Goal: Task Accomplishment & Management: Complete application form

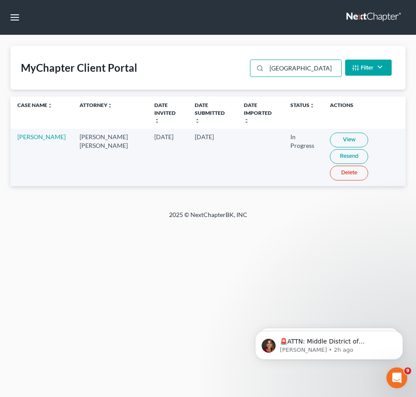
drag, startPoint x: 296, startPoint y: 66, endPoint x: 188, endPoint y: 77, distance: 108.3
click at [178, 68] on div "MyChapter Client Portal richmond Filter Status Filter... Invited In Progress Re…" at bounding box center [207, 68] width 395 height 44
click at [330, 134] on link "View" at bounding box center [349, 140] width 38 height 15
click at [233, 63] on div "MyChapter Client Portal ospina Filter Status Filter... Invited In Progress Read…" at bounding box center [207, 68] width 395 height 44
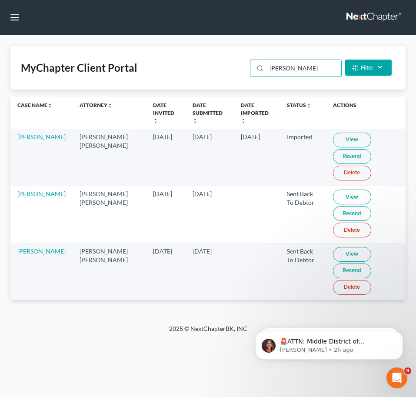
type input "wilson"
click at [337, 248] on link "View" at bounding box center [352, 254] width 38 height 15
drag, startPoint x: 298, startPoint y: 67, endPoint x: 182, endPoint y: 61, distance: 115.8
click at [271, 67] on input "wilson" at bounding box center [303, 68] width 74 height 17
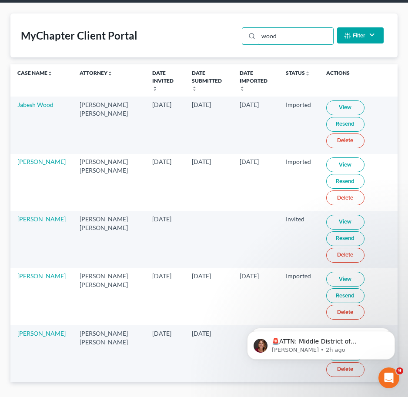
scroll to position [50, 0]
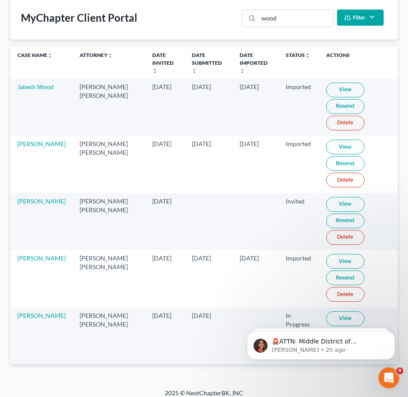
click at [335, 311] on link "View" at bounding box center [345, 318] width 38 height 15
drag, startPoint x: 298, startPoint y: 20, endPoint x: 183, endPoint y: 21, distance: 114.7
click at [230, 20] on div "MyChapter Client Portal wood Filter Status Filter... Invited In Progress Ready …" at bounding box center [203, 18] width 387 height 44
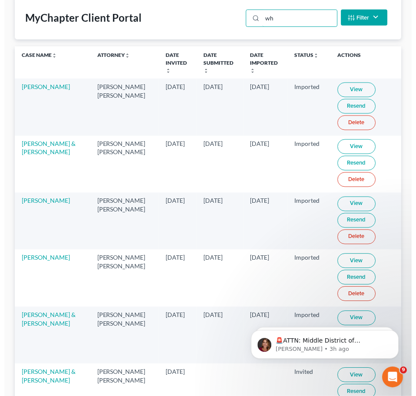
scroll to position [0, 0]
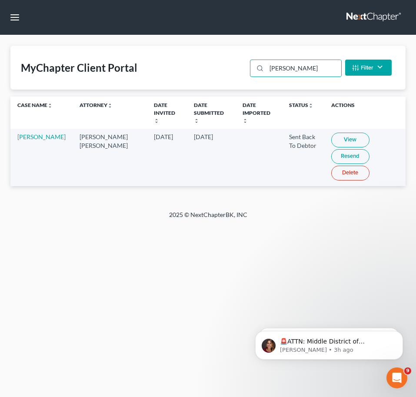
click at [342, 133] on link "View" at bounding box center [350, 140] width 38 height 15
drag, startPoint x: 304, startPoint y: 66, endPoint x: 33, endPoint y: 41, distance: 272.8
click at [70, 42] on div "MyChapter Client Portal wheeler Filter Status Filter... Invited In Progress Rea…" at bounding box center [208, 122] width 416 height 175
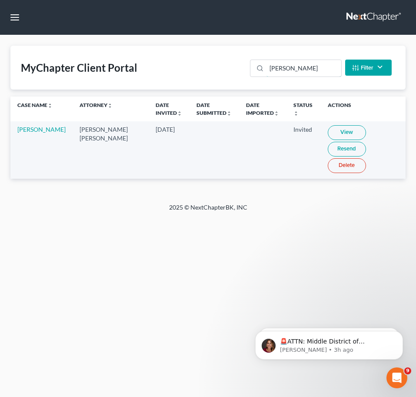
drag, startPoint x: 295, startPoint y: 66, endPoint x: 143, endPoint y: 63, distance: 152.1
click at [237, 67] on div "MyChapter Client Portal lewis Filter Status Filter... Invited In Progress Ready…" at bounding box center [207, 68] width 395 height 44
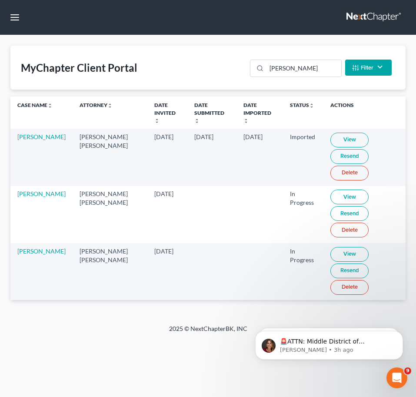
click at [330, 247] on link "View" at bounding box center [349, 254] width 38 height 15
drag, startPoint x: 268, startPoint y: 69, endPoint x: 201, endPoint y: 70, distance: 67.4
click at [228, 65] on div "MyChapter Client Portal miller Filter Status Filter... Invited In Progress Read…" at bounding box center [207, 68] width 395 height 44
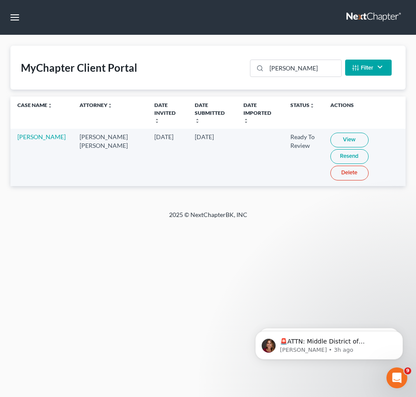
click at [332, 133] on link "View" at bounding box center [349, 140] width 38 height 15
click at [342, 133] on link "View" at bounding box center [349, 140] width 38 height 15
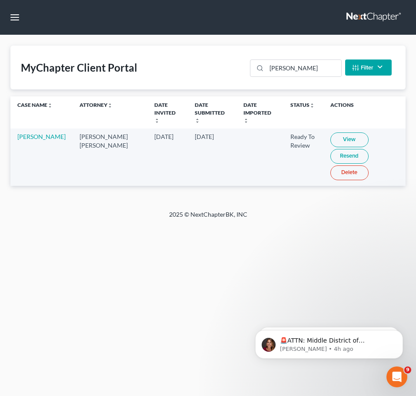
click at [330, 134] on link "View" at bounding box center [349, 140] width 38 height 15
drag, startPoint x: 302, startPoint y: 65, endPoint x: 77, endPoint y: 44, distance: 226.0
click at [131, 44] on div "MyChapter Client Portal morgan Filter Status Filter... Invited In Progress Read…" at bounding box center [208, 122] width 416 height 175
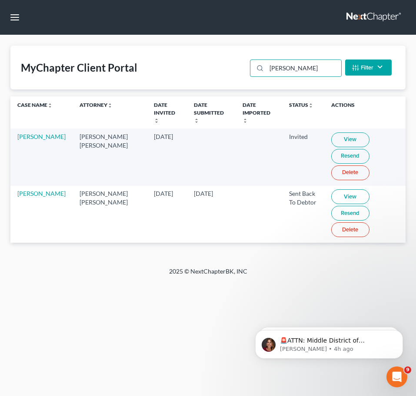
click at [331, 189] on link "View" at bounding box center [350, 196] width 38 height 15
drag, startPoint x: 254, startPoint y: 67, endPoint x: 125, endPoint y: 60, distance: 128.8
click at [170, 62] on div "MyChapter Client Portal morales Filter Status Filter... Invited In Progress Rea…" at bounding box center [207, 68] width 395 height 44
click at [331, 192] on link "View" at bounding box center [350, 196] width 38 height 15
click at [331, 133] on link "View" at bounding box center [350, 140] width 38 height 15
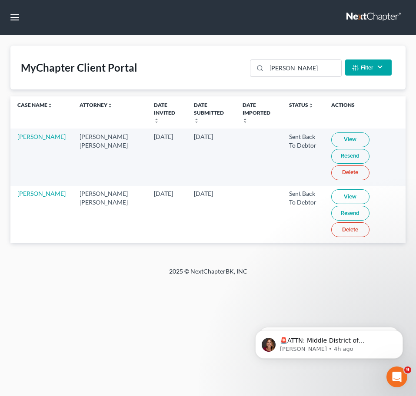
click at [253, 220] on td at bounding box center [258, 214] width 46 height 57
drag, startPoint x: 289, startPoint y: 67, endPoint x: 109, endPoint y: 63, distance: 180.4
click at [252, 67] on div "rader" at bounding box center [295, 68] width 91 height 17
click at [341, 133] on link "View" at bounding box center [349, 140] width 38 height 15
click at [332, 133] on link "View" at bounding box center [349, 140] width 38 height 15
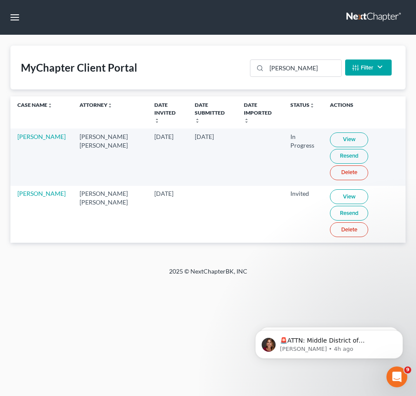
click at [330, 192] on link "View" at bounding box center [349, 196] width 38 height 15
drag, startPoint x: 304, startPoint y: 66, endPoint x: 170, endPoint y: 66, distance: 133.4
click at [195, 66] on div "MyChapter Client Portal osei Filter Status Filter... Invited In Progress Ready …" at bounding box center [207, 68] width 395 height 44
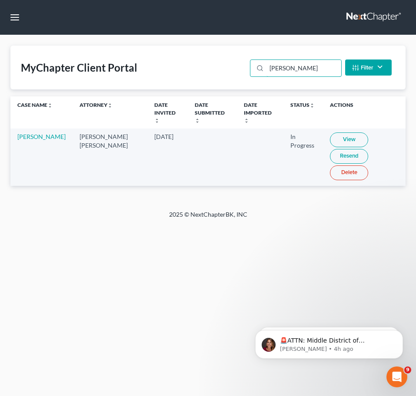
type input "mcswain"
click at [340, 133] on link "View" at bounding box center [349, 140] width 38 height 15
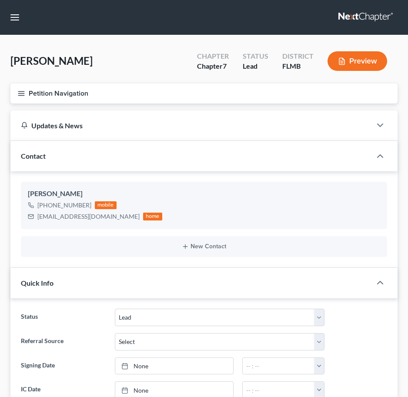
select select "4"
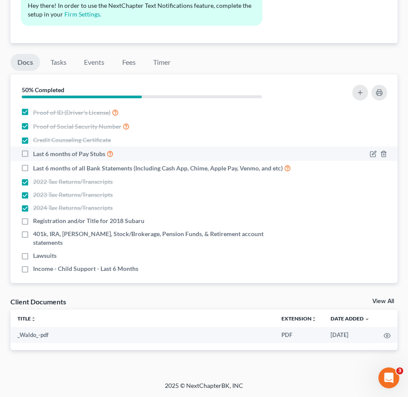
click at [33, 154] on label "Last 6 months of Pay Stubs" at bounding box center [73, 154] width 80 height 10
click at [36, 154] on input "Last 6 months of Pay Stubs" at bounding box center [39, 152] width 6 height 6
checkbox input "true"
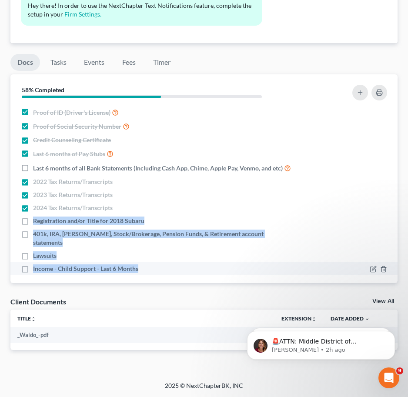
drag, startPoint x: 33, startPoint y: 219, endPoint x: 147, endPoint y: 261, distance: 121.9
click at [147, 261] on ul "Proof of ID (Driver's License) Proof of Social Security Number Credit Counselin…" at bounding box center [203, 190] width 373 height 170
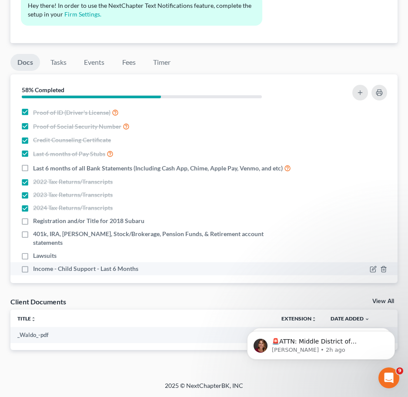
drag, startPoint x: 28, startPoint y: 259, endPoint x: 35, endPoint y: 261, distance: 7.3
click at [33, 264] on label "Income - Child Support - Last 6 Months" at bounding box center [85, 268] width 105 height 9
click at [36, 264] on input "Income - Child Support - Last 6 Months" at bounding box center [39, 267] width 6 height 6
checkbox input "true"
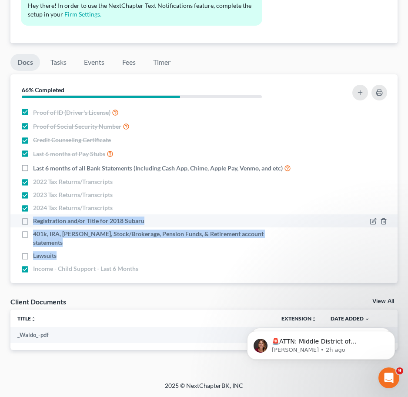
drag, startPoint x: 62, startPoint y: 249, endPoint x: 32, endPoint y: 217, distance: 43.0
click at [32, 217] on ul "Proof of ID (Driver's License) Proof of Social Security Number Credit Counselin…" at bounding box center [203, 190] width 373 height 170
copy ul "Registration and/or Title for 2018 Subaru 401k, IRA, ROTH IRA, Stock/Brokerage,…"
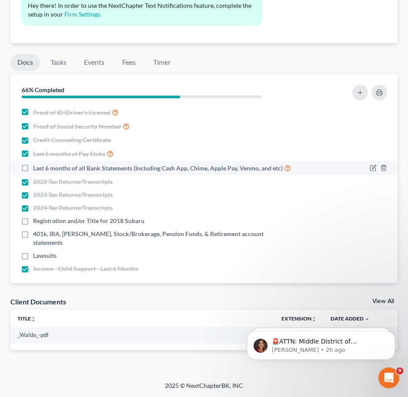
click at [93, 167] on span "Last 6 months of all Bank Statements (Including Cash App, Chime, Apple Pay, Ven…" at bounding box center [157, 168] width 249 height 9
click at [42, 167] on input "Last 6 months of all Bank Statements (Including Cash App, Chime, Apple Pay, Ven…" at bounding box center [39, 166] width 6 height 6
click at [33, 169] on label "Last 6 months of all Bank Statements (Including Cash App, Chime, Apple Pay, Ven…" at bounding box center [162, 168] width 258 height 10
click at [36, 169] on input "Last 6 months of all Bank Statements (Including Cash App, Chime, Apple Pay, Ven…" at bounding box center [39, 166] width 6 height 6
checkbox input "false"
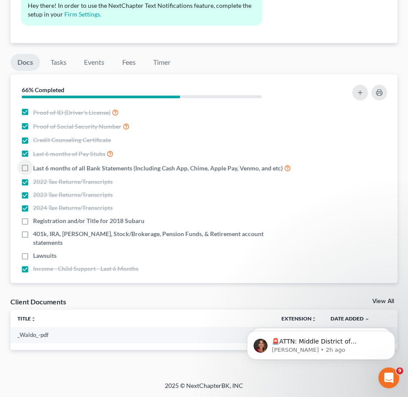
click at [358, 84] on div at bounding box center [328, 92] width 124 height 23
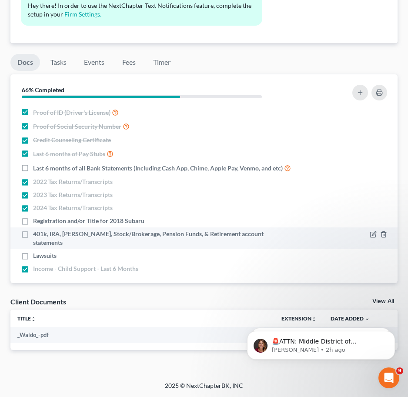
click at [33, 234] on label "401k, IRA, [PERSON_NAME], Stock/Brokerage, Pension Funds, & Retirement account …" at bounding box center [163, 237] width 260 height 17
click at [36, 234] on input "401k, IRA, [PERSON_NAME], Stock/Brokerage, Pension Funds, & Retirement account …" at bounding box center [39, 232] width 6 height 6
checkbox input "true"
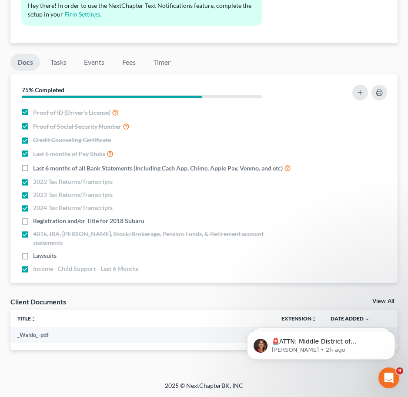
click at [268, 62] on ul "Docs Tasks Events Fees Timer" at bounding box center [203, 64] width 387 height 20
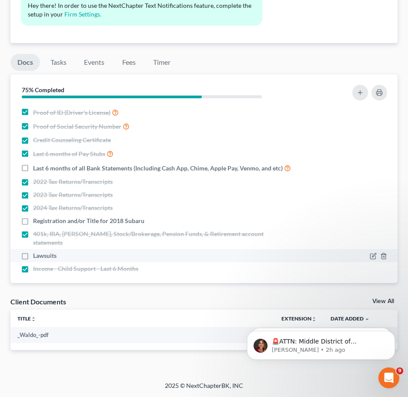
drag, startPoint x: 26, startPoint y: 248, endPoint x: 33, endPoint y: 249, distance: 7.9
click at [33, 251] on label "Lawsuits" at bounding box center [44, 255] width 23 height 9
click at [36, 251] on input "Lawsuits" at bounding box center [39, 254] width 6 height 6
checkbox input "true"
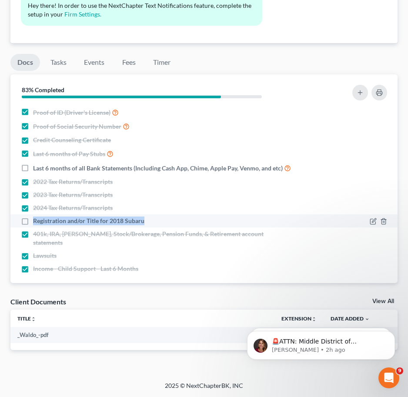
drag, startPoint x: 40, startPoint y: 221, endPoint x: 152, endPoint y: 223, distance: 111.7
click at [152, 223] on div "Registration and/or Title for 2018 Subaru" at bounding box center [157, 220] width 272 height 9
copy span "Registration and/or Title for 2018 Subaru"
drag, startPoint x: 112, startPoint y: 215, endPoint x: 145, endPoint y: 225, distance: 34.2
click at [145, 225] on li "Registration and/or Title for 2018 Subaru" at bounding box center [203, 220] width 387 height 13
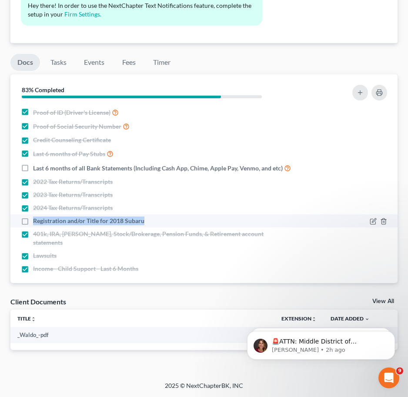
copy span "Registration and/or Title for 2018 Subaru"
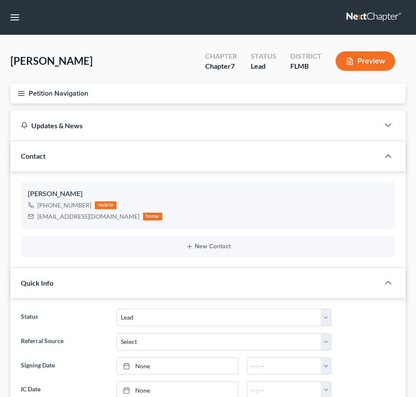
select select "4"
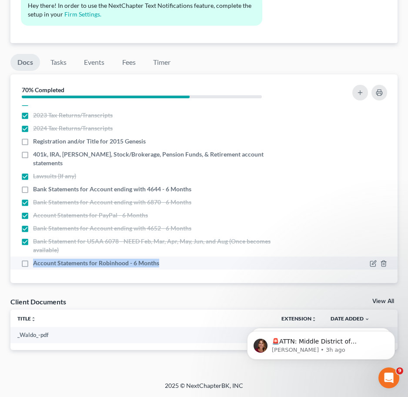
drag, startPoint x: 170, startPoint y: 265, endPoint x: 34, endPoint y: 264, distance: 135.6
click at [34, 264] on div "Account Statements for Robinhood - 6 Months" at bounding box center [157, 263] width 272 height 9
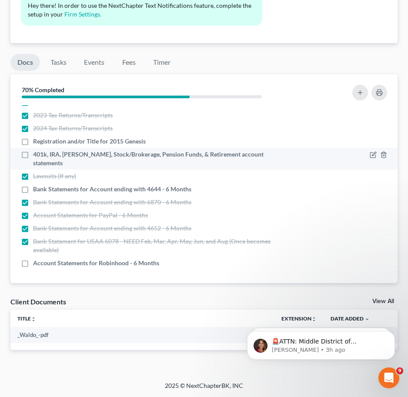
click at [33, 163] on label "401k, IRA, [PERSON_NAME], Stock/Brokerage, Pension Funds, & Retirement account …" at bounding box center [163, 158] width 260 height 17
click at [36, 156] on input "401k, IRA, [PERSON_NAME], Stock/Brokerage, Pension Funds, & Retirement account …" at bounding box center [39, 153] width 6 height 6
checkbox input "true"
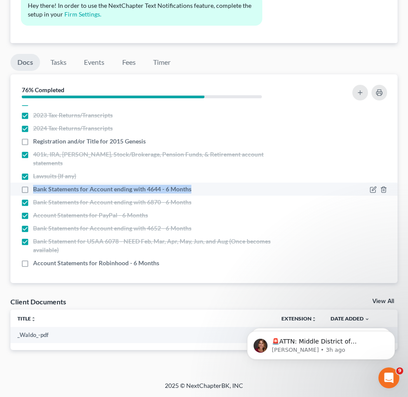
drag, startPoint x: 191, startPoint y: 189, endPoint x: 33, endPoint y: 190, distance: 157.7
click at [33, 190] on span "Bank Statements for Account ending with 4644 - 6 Months" at bounding box center [112, 189] width 158 height 9
copy span "Bank Statements for Account ending with 4644 - 6 Months"
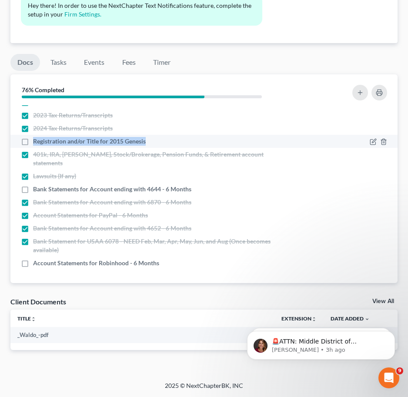
drag, startPoint x: 149, startPoint y: 151, endPoint x: 33, endPoint y: 150, distance: 116.4
click at [33, 146] on div "Registration and/or Title for 2015 Genesis" at bounding box center [157, 141] width 272 height 9
copy span "Registration and/or Title for 2015 Genesis"
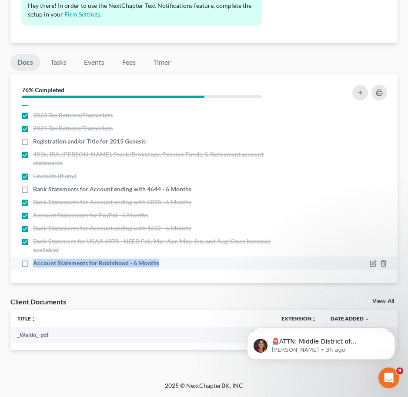
drag, startPoint x: 162, startPoint y: 261, endPoint x: 33, endPoint y: 262, distance: 128.6
click at [33, 262] on div "Account Statements for Robinhood - 6 Months" at bounding box center [157, 263] width 272 height 9
copy span "Account Statements for Robinhood - 6 Months"
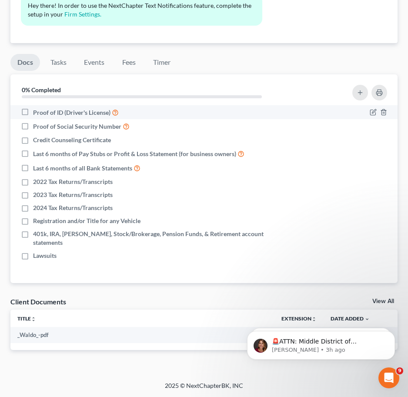
click at [33, 112] on label "Proof of ID (Driver's License)" at bounding box center [76, 112] width 86 height 10
click at [36, 112] on input "Proof of ID (Driver's License)" at bounding box center [39, 110] width 6 height 6
checkbox input "true"
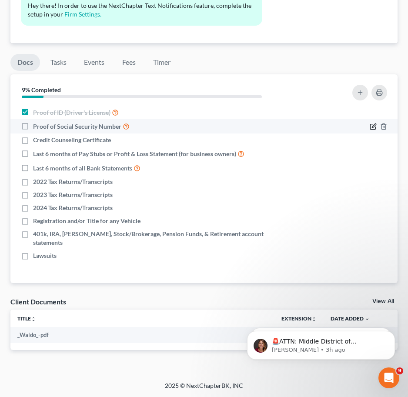
click at [371, 128] on icon "button" at bounding box center [372, 126] width 7 height 7
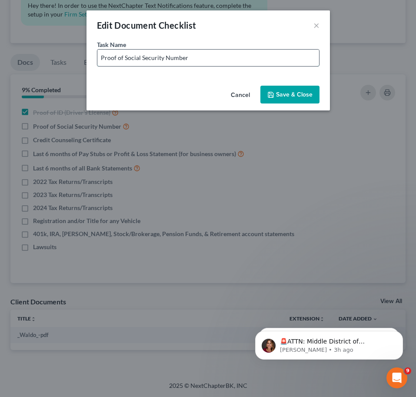
drag, startPoint x: 217, startPoint y: 61, endPoint x: 222, endPoint y: 61, distance: 5.2
click at [217, 60] on input "Proof of Social Security Number" at bounding box center [208, 58] width 222 height 17
type input "Proof of Social Security Number - Copy of SS Card or W-2 with fully visible SSN"
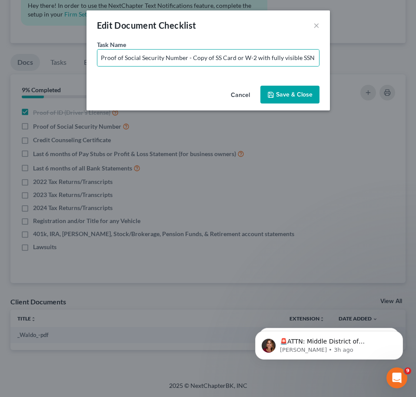
click at [298, 92] on button "Save & Close" at bounding box center [289, 95] width 59 height 18
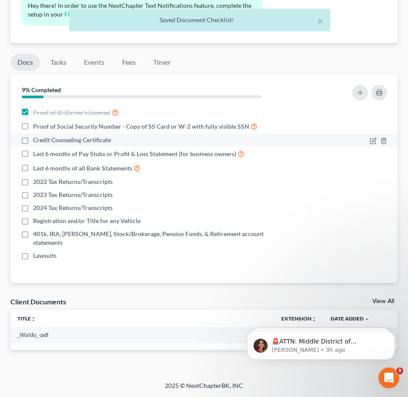
click at [33, 142] on label "Credit Counseling Certificate" at bounding box center [72, 140] width 78 height 9
click at [36, 141] on input "Credit Counseling Certificate" at bounding box center [39, 139] width 6 height 6
checkbox input "true"
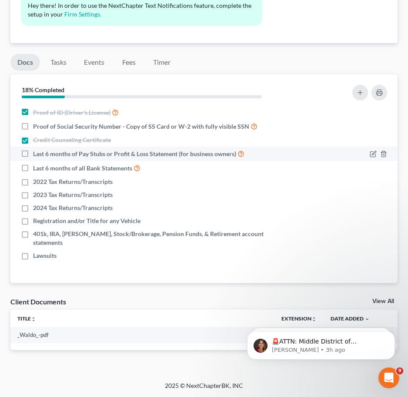
click at [33, 156] on label "Last 6 months of Pay Stubs or Profit & Loss Statement (for business owners)" at bounding box center [138, 154] width 211 height 10
click at [36, 154] on input "Last 6 months of Pay Stubs or Profit & Loss Statement (for business owners)" at bounding box center [39, 152] width 6 height 6
checkbox input "true"
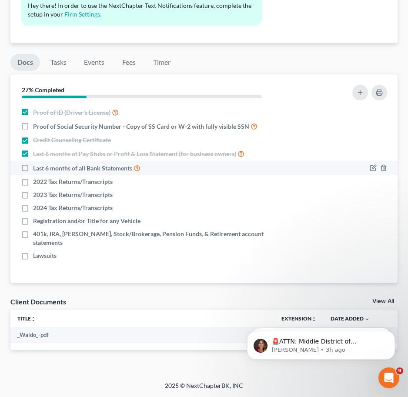
click at [33, 169] on label "Last 6 months of all Bank Statements" at bounding box center [86, 168] width 107 height 10
click at [36, 169] on input "Last 6 months of all Bank Statements" at bounding box center [39, 166] width 6 height 6
checkbox input "true"
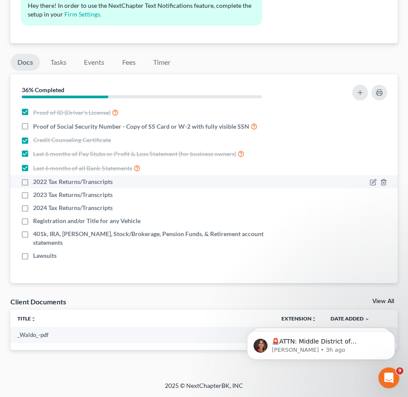
click at [33, 182] on label "2022 Tax Returns/Transcripts" at bounding box center [73, 181] width 80 height 9
click at [36, 182] on input "2022 Tax Returns/Transcripts" at bounding box center [39, 180] width 6 height 6
click at [33, 185] on label "2022 Tax Returns/Transcripts" at bounding box center [73, 181] width 80 height 9
click at [36, 183] on input "2022 Tax Returns/Transcripts" at bounding box center [39, 180] width 6 height 6
checkbox input "false"
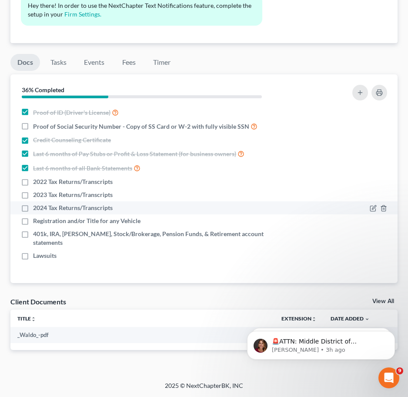
click at [33, 206] on label "2024 Tax Returns/Transcripts" at bounding box center [73, 207] width 80 height 9
click at [36, 206] on input "2024 Tax Returns/Transcripts" at bounding box center [39, 206] width 6 height 6
checkbox input "true"
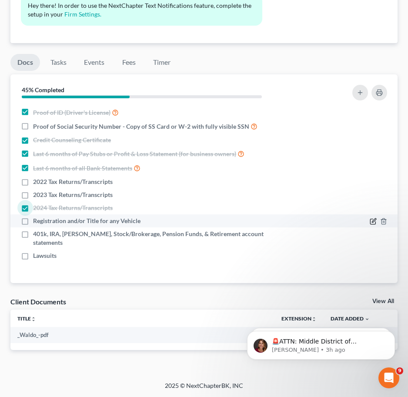
click at [372, 219] on icon "button" at bounding box center [372, 221] width 7 height 7
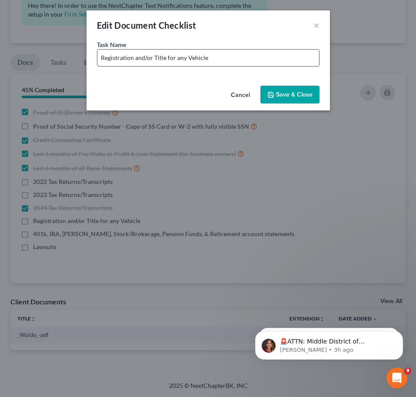
drag, startPoint x: 176, startPoint y: 59, endPoint x: 297, endPoint y: 59, distance: 120.8
click at [295, 58] on input "Registration and/or Title for any Vehicle" at bounding box center [208, 58] width 222 height 17
paste input "2012 Toyota 4Runner SR5 2001 Ford Ranger 2006 Honda Motorcy"
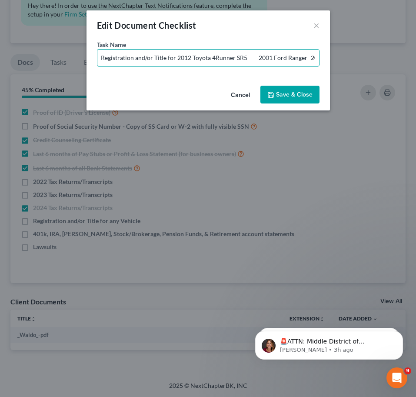
drag, startPoint x: 179, startPoint y: 58, endPoint x: 203, endPoint y: 59, distance: 23.9
click at [78, 53] on div "Edit Document Checklist × Task Name * Registration and/or Title for 2012 Toyota…" at bounding box center [208, 198] width 416 height 397
click at [225, 57] on input "Registration and/or Title for 2012 Toyota 4Runner SR5 2001 Ford Ranger 2006 Hon…" at bounding box center [208, 58] width 222 height 17
drag, startPoint x: 244, startPoint y: 56, endPoint x: 209, endPoint y: 64, distance: 36.1
click at [209, 64] on input "Registration and/or Title for 2012 Toyota 4Runner SR5 2001 Ford Ranger 2006 Hon…" at bounding box center [208, 58] width 222 height 17
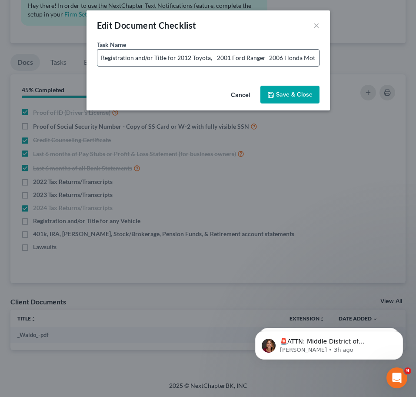
drag, startPoint x: 215, startPoint y: 63, endPoint x: 223, endPoint y: 63, distance: 8.3
click at [216, 63] on input "Registration and/or Title for 2012 Toyota, 2001 Ford Ranger 2006 Honda Motorcyc…" at bounding box center [208, 58] width 222 height 17
drag, startPoint x: 263, startPoint y: 60, endPoint x: 242, endPoint y: 64, distance: 22.2
click at [242, 64] on input "Registration and/or Title for 2012 Toyota, 2001 Ford Ranger 2006 Honda Motorcyc…" at bounding box center [208, 58] width 222 height 17
click at [262, 59] on input "Registration and/or Title for 2012 Toyota, 2001 Ford, and 2006 Honda Motorcycle" at bounding box center [208, 58] width 222 height 17
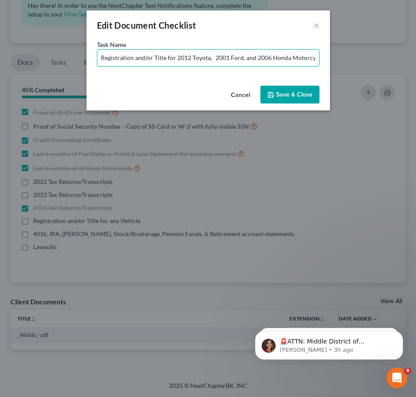
scroll to position [0, 5]
drag, startPoint x: 288, startPoint y: 57, endPoint x: 351, endPoint y: 64, distance: 63.9
click at [351, 64] on div "Edit Document Checklist × Task Name * Registration and/or Title for 2012 Toyota…" at bounding box center [208, 198] width 416 height 397
type input "Registration and/or Title for 2012 Toyota, 2001 Ford, and 2006 Honda Motorcycle"
click at [294, 92] on button "Save & Close" at bounding box center [289, 95] width 59 height 18
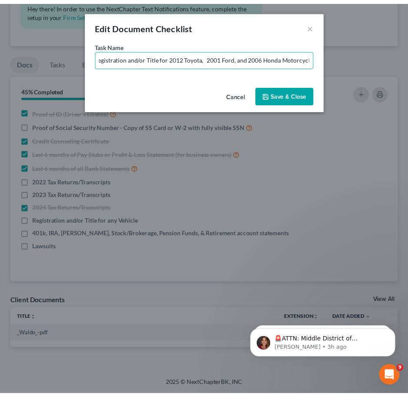
scroll to position [0, 0]
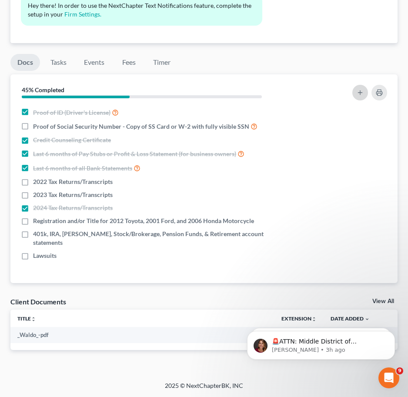
click at [361, 92] on icon "button" at bounding box center [359, 92] width 7 height 7
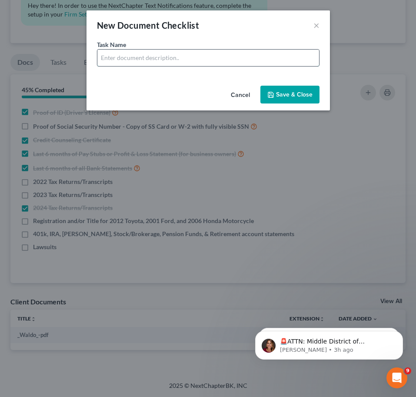
click at [146, 62] on input "text" at bounding box center [208, 58] width 222 height 17
type input "Proof of Income for Unemployment - 6 Months"
click at [281, 90] on button "Save & Close" at bounding box center [289, 95] width 59 height 18
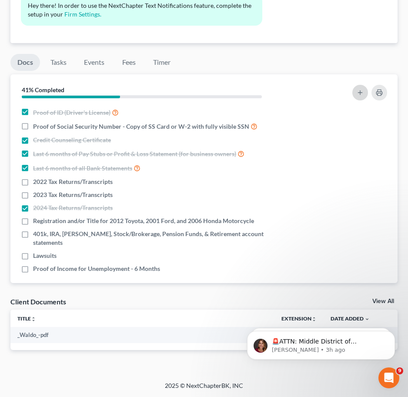
click at [360, 93] on icon "button" at bounding box center [359, 92] width 7 height 7
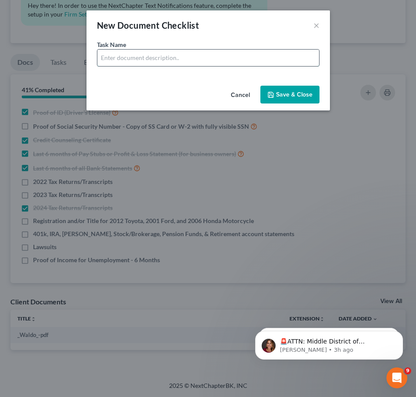
click at [134, 61] on input "text" at bounding box center [208, 58] width 222 height 17
type input "Account Statements for PayPal - 6 Months"
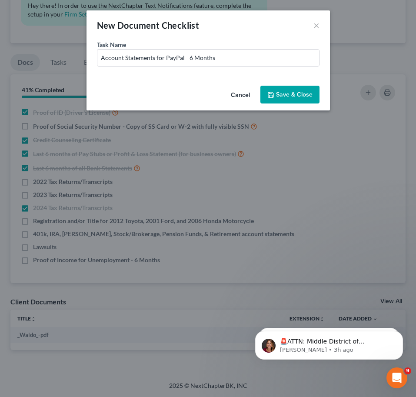
click at [285, 96] on button "Save & Close" at bounding box center [289, 95] width 59 height 18
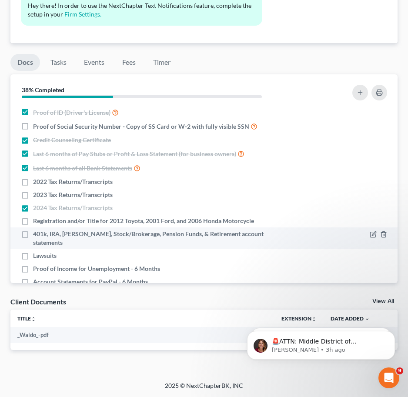
click at [33, 233] on label "401k, IRA, [PERSON_NAME], Stock/Brokerage, Pension Funds, & Retirement account …" at bounding box center [163, 237] width 260 height 17
click at [36, 233] on input "401k, IRA, [PERSON_NAME], Stock/Brokerage, Pension Funds, & Retirement account …" at bounding box center [39, 232] width 6 height 6
checkbox input "true"
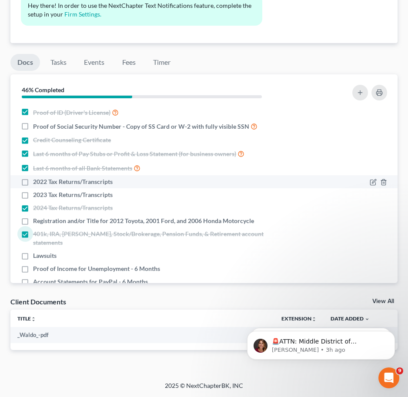
click at [33, 180] on label "2022 Tax Returns/Transcripts" at bounding box center [73, 181] width 80 height 9
click at [36, 180] on input "2022 Tax Returns/Transcripts" at bounding box center [39, 180] width 6 height 6
checkbox input "true"
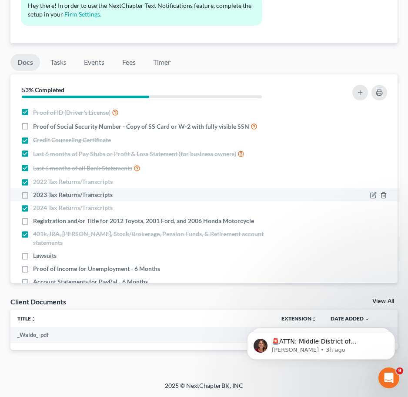
click at [33, 192] on label "2023 Tax Returns/Transcripts" at bounding box center [73, 194] width 80 height 9
click at [36, 192] on input "2023 Tax Returns/Transcripts" at bounding box center [39, 193] width 6 height 6
checkbox input "true"
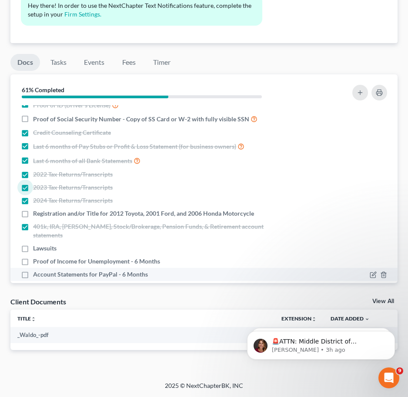
scroll to position [10, 0]
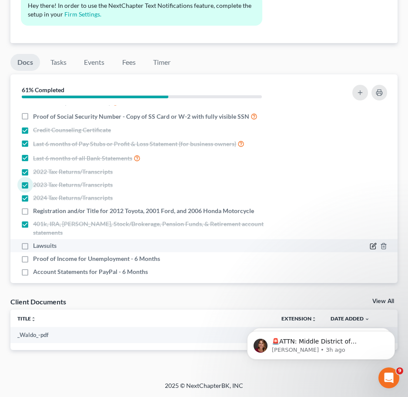
click at [371, 243] on icon "button" at bounding box center [373, 245] width 4 height 4
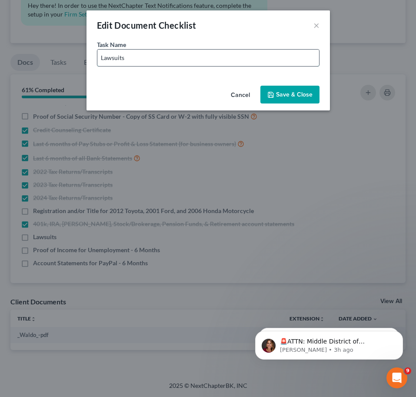
click at [141, 56] on input "Lawsuits" at bounding box center [208, 58] width 222 height 17
type input "Lawsuits"
click at [315, 29] on button "×" at bounding box center [316, 25] width 6 height 10
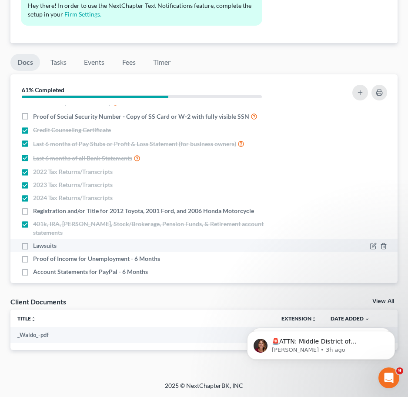
click at [33, 241] on label "Lawsuits" at bounding box center [44, 245] width 23 height 9
click at [36, 241] on input "Lawsuits" at bounding box center [39, 244] width 6 height 6
checkbox input "true"
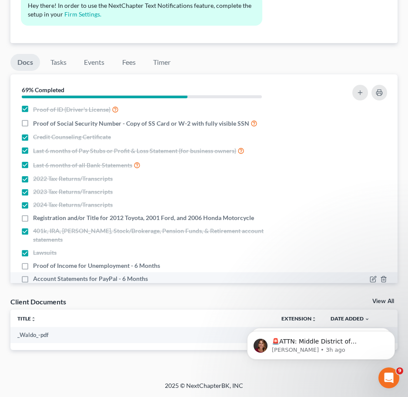
scroll to position [0, 0]
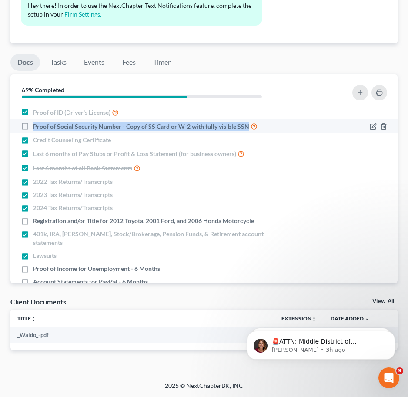
drag, startPoint x: 33, startPoint y: 126, endPoint x: 244, endPoint y: 126, distance: 211.2
click at [244, 126] on span "Proof of Social Security Number - Copy of SS Card or W-2 with fully visible SSN" at bounding box center [141, 126] width 216 height 9
copy span "Proof of Social Security Number - Copy of SS Card or W-2 with fully visible SSN"
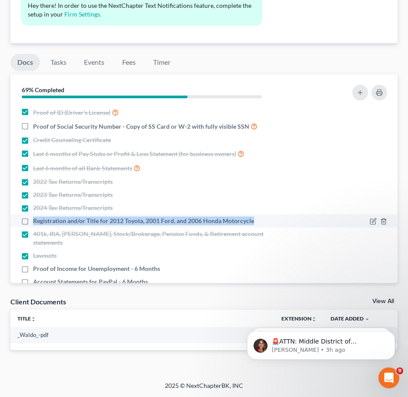
drag, startPoint x: 32, startPoint y: 219, endPoint x: 255, endPoint y: 220, distance: 222.5
click at [255, 220] on div "Registration and/or Title for 2012 Toyota, 2001 Ford, and 2006 Honda Motorcycle" at bounding box center [157, 220] width 272 height 9
copy span "Registration and/or Title for 2012 Toyota, 2001 Ford, and 2006 Honda Motorcycle"
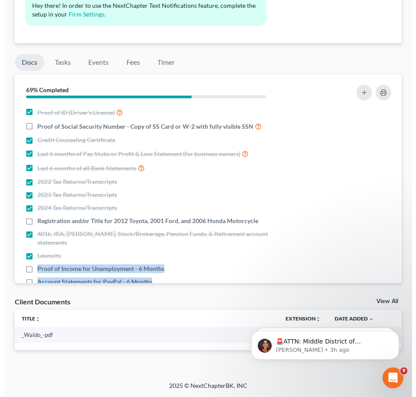
scroll to position [10, 0]
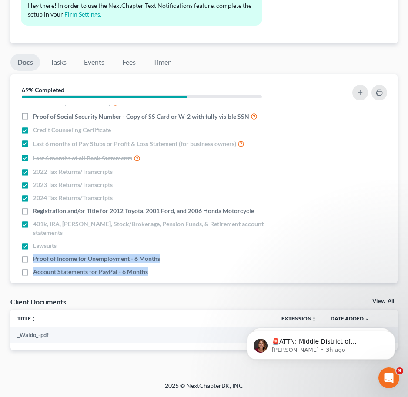
drag, startPoint x: 31, startPoint y: 258, endPoint x: 159, endPoint y: 279, distance: 129.9
click at [159, 279] on div "Nothing here yet! Proof of ID (Driver's License) Proof of Social Security Numbe…" at bounding box center [203, 194] width 387 height 178
copy ul "Proof of Income for Unemployment - 6 Months Account Statements for PayPal - 6 M…"
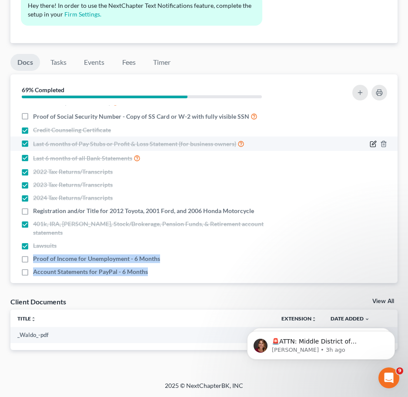
click at [369, 145] on icon "button" at bounding box center [372, 143] width 7 height 7
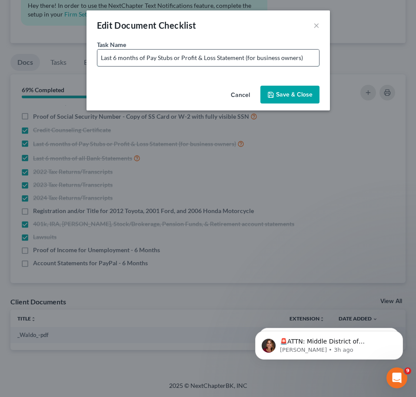
drag, startPoint x: 181, startPoint y: 60, endPoint x: 316, endPoint y: 66, distance: 135.2
click at [316, 66] on input "Last 6 months of Pay Stubs or Profit & Loss Statement (for business owners)" at bounding box center [208, 58] width 222 height 17
drag, startPoint x: 178, startPoint y: 60, endPoint x: 54, endPoint y: 63, distance: 123.9
click at [54, 63] on div "Edit Document Checklist × Task Name * Last 6 months of Pay Stubs or Profit & Lo…" at bounding box center [208, 198] width 416 height 397
drag, startPoint x: 180, startPoint y: 54, endPoint x: 176, endPoint y: 57, distance: 5.0
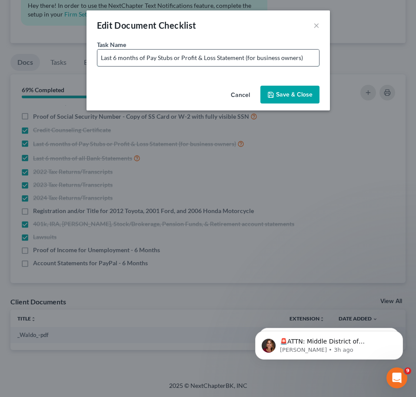
click at [180, 54] on input "Last 6 months of Pay Stubs or Profit & Loss Statement (for business owners)" at bounding box center [208, 58] width 222 height 17
drag, startPoint x: 173, startPoint y: 57, endPoint x: 358, endPoint y: 57, distance: 184.7
click at [358, 57] on div "Edit Document Checklist × Task Name * Last 6 months of Pay Stubs or Profit & Lo…" at bounding box center [208, 198] width 416 height 397
click at [183, 59] on input "Last 6 months of Pay Stubs" at bounding box center [208, 58] width 222 height 17
click at [231, 60] on input "Last 6 months of Pay Stubs" at bounding box center [208, 58] width 222 height 17
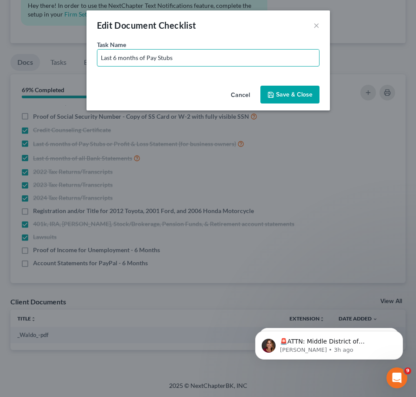
drag, startPoint x: 208, startPoint y: 56, endPoint x: 83, endPoint y: 59, distance: 125.6
click at [69, 59] on div "Edit Document Checklist × Task Name * Last 6 months of Pay Stubs Cancel Save & …" at bounding box center [208, 198] width 416 height 397
paste input "Profit & Loss Statement (for business owners)"
type input "Profit & Loss Statement (for business owners)"
click at [317, 27] on button "×" at bounding box center [316, 25] width 6 height 10
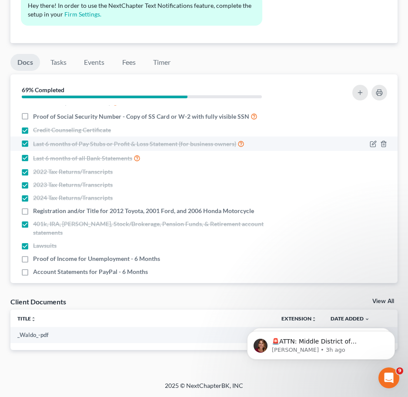
click at [33, 146] on label "Last 6 months of Pay Stubs or Profit & Loss Statement (for business owners)" at bounding box center [138, 144] width 211 height 10
click at [36, 144] on input "Last 6 months of Pay Stubs or Profit & Loss Statement (for business owners)" at bounding box center [39, 142] width 6 height 6
checkbox input "false"
click at [370, 143] on icon "button" at bounding box center [372, 143] width 5 height 5
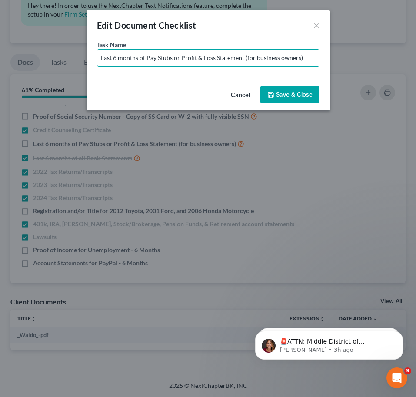
drag, startPoint x: 179, startPoint y: 58, endPoint x: 63, endPoint y: 60, distance: 116.0
click at [64, 60] on div "Edit Document Checklist × Task Name * Last 6 months of Pay Stubs or Profit & Lo…" at bounding box center [208, 198] width 416 height 397
click at [248, 57] on input "Profit & Loss Statement (for business owners)" at bounding box center [208, 58] width 222 height 17
drag, startPoint x: 239, startPoint y: 60, endPoint x: 252, endPoint y: 57, distance: 13.7
click at [239, 60] on input "Profit & Loss Statement (for business owners)" at bounding box center [208, 58] width 222 height 17
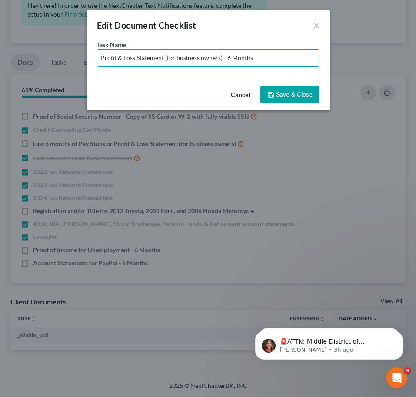
type input "Profit & Loss Statement (for business owners) - 6 Months"
drag, startPoint x: 288, startPoint y: 99, endPoint x: 295, endPoint y: 99, distance: 7.0
click at [289, 98] on button "Save & Close" at bounding box center [289, 95] width 59 height 18
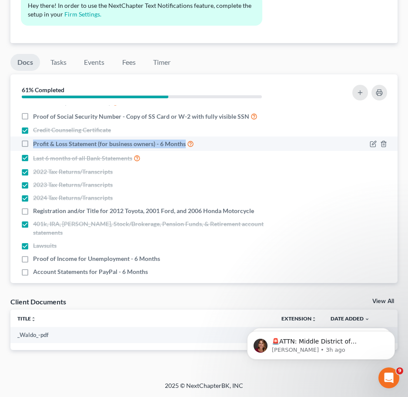
drag, startPoint x: 33, startPoint y: 142, endPoint x: 185, endPoint y: 142, distance: 151.6
click at [185, 142] on div "Profit & Loss Statement (for business owners) - 6 Months" at bounding box center [157, 144] width 272 height 10
copy span "Profit & Loss Statement (for business owners) - 6 Months"
click at [371, 143] on icon "button" at bounding box center [373, 143] width 4 height 4
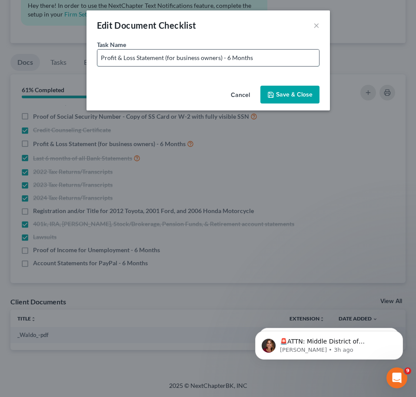
click at [99, 56] on input "Profit & Loss Statement (for business owners) - 6 Months" at bounding box center [208, 58] width 222 height 17
drag, startPoint x: 289, startPoint y: 60, endPoint x: 88, endPoint y: 60, distance: 201.2
click at [86, 60] on div "Task Name * Pay Stubs or Profit & Loss Statement (for business owners) - 6 Mont…" at bounding box center [207, 61] width 243 height 42
type input "Pay Stubs or Profit & Loss Statement (for business owners) - 6 Months"
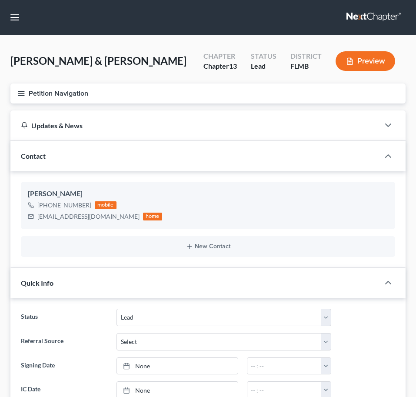
select select "4"
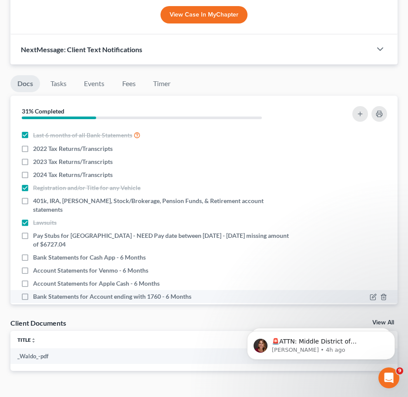
scroll to position [97, 0]
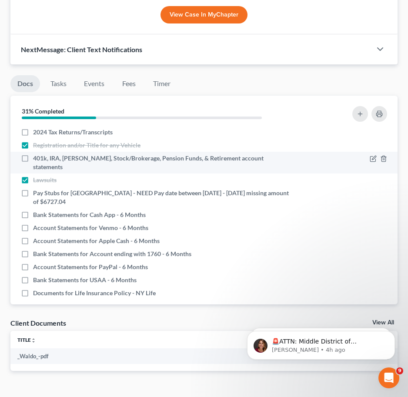
click at [33, 154] on label "401k, IRA, [PERSON_NAME], Stock/Brokerage, Pension Funds, & Retirement account …" at bounding box center [163, 162] width 260 height 17
click at [36, 154] on input "401k, IRA, [PERSON_NAME], Stock/Brokerage, Pension Funds, & Retirement account …" at bounding box center [39, 157] width 6 height 6
checkbox input "true"
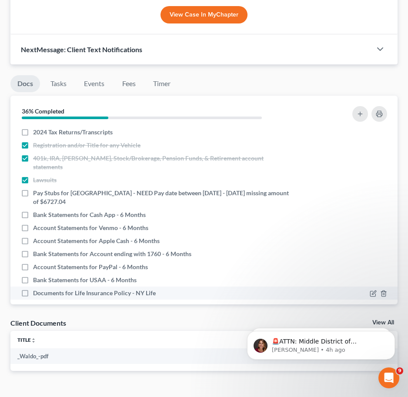
click at [33, 289] on label "Documents for Life Insurance Policy - NY Life" at bounding box center [94, 293] width 123 height 9
click at [36, 289] on input "Documents for Life Insurance Policy - NY Life" at bounding box center [39, 292] width 6 height 6
checkbox input "true"
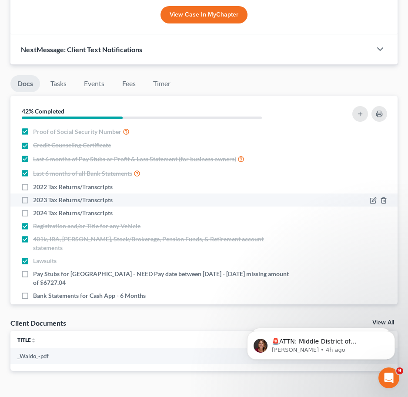
scroll to position [0, 0]
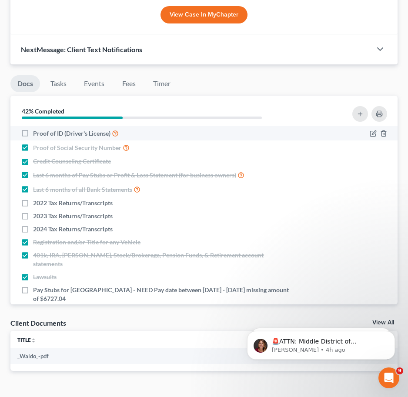
click at [33, 128] on label "Proof of ID (Driver's License)" at bounding box center [76, 133] width 86 height 10
click at [36, 128] on input "Proof of ID (Driver's License)" at bounding box center [39, 131] width 6 height 6
checkbox input "true"
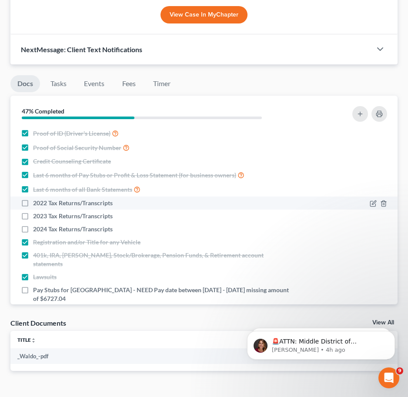
click at [33, 199] on label "2022 Tax Returns/Transcripts" at bounding box center [73, 203] width 80 height 9
click at [36, 199] on input "2022 Tax Returns/Transcripts" at bounding box center [39, 202] width 6 height 6
checkbox input "true"
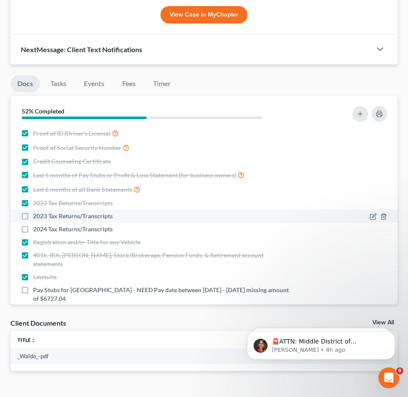
click at [33, 212] on label "2023 Tax Returns/Transcripts" at bounding box center [73, 216] width 80 height 9
click at [36, 212] on input "2023 Tax Returns/Transcripts" at bounding box center [39, 215] width 6 height 6
checkbox input "true"
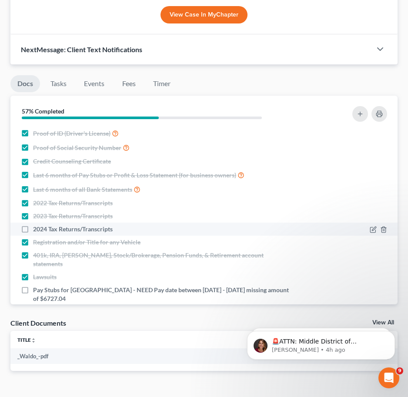
click at [33, 225] on label "2024 Tax Returns/Transcripts" at bounding box center [73, 229] width 80 height 9
click at [36, 225] on input "2024 Tax Returns/Transcripts" at bounding box center [39, 228] width 6 height 6
checkbox input "true"
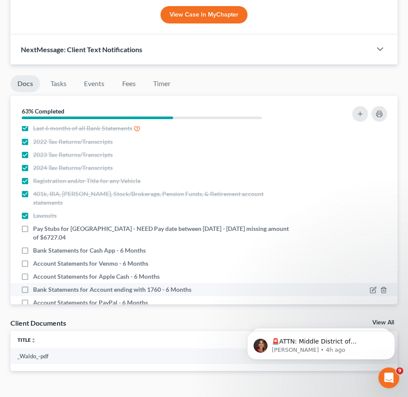
scroll to position [97, 0]
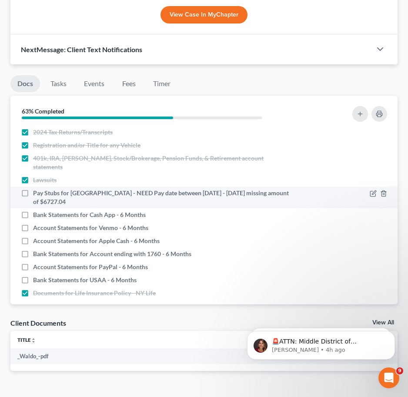
click at [33, 189] on label "Pay Stubs for Winter Park Towers - NEED Pay date between 04/12/2025 - 05/08/202…" at bounding box center [163, 197] width 260 height 17
click at [36, 189] on input "Pay Stubs for Winter Park Towers - NEED Pay date between 04/12/2025 - 05/08/202…" at bounding box center [39, 192] width 6 height 6
checkbox input "true"
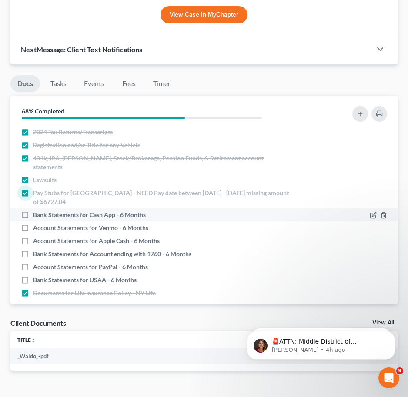
click at [33, 210] on label "Bank Statements for Cash App - 6 Months" at bounding box center [89, 214] width 113 height 9
click at [36, 210] on input "Bank Statements for Cash App - 6 Months" at bounding box center [39, 213] width 6 height 6
checkbox input "true"
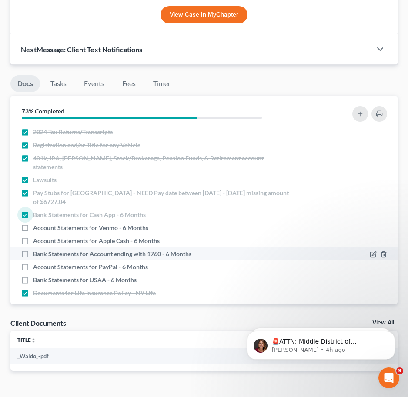
click at [33, 249] on label "Bank Statements for Account ending with 1760 - 6 Months" at bounding box center [112, 253] width 158 height 9
click at [36, 249] on input "Bank Statements for Account ending with 1760 - 6 Months" at bounding box center [39, 252] width 6 height 6
checkbox input "true"
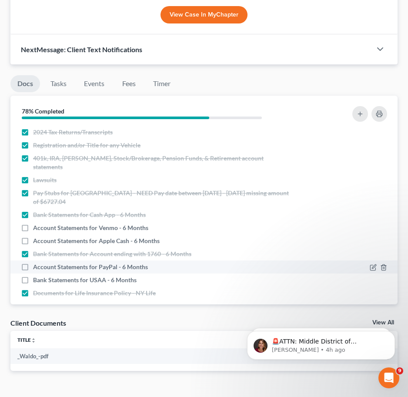
click at [33, 262] on label "Account Statements for PayPal - 6 Months" at bounding box center [90, 266] width 115 height 9
click at [36, 262] on input "Account Statements for PayPal - 6 Months" at bounding box center [39, 265] width 6 height 6
checkbox input "true"
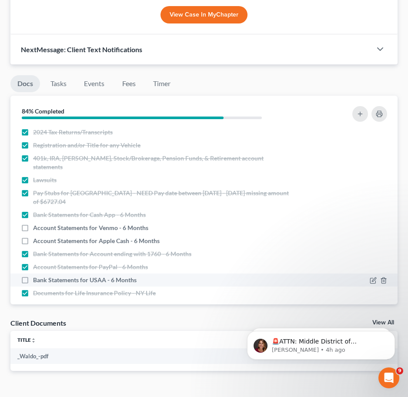
click at [33, 275] on label "Bank Statements for USAA - 6 Months" at bounding box center [84, 279] width 103 height 9
click at [36, 275] on input "Bank Statements for USAA - 6 Months" at bounding box center [39, 278] width 6 height 6
checkbox input "true"
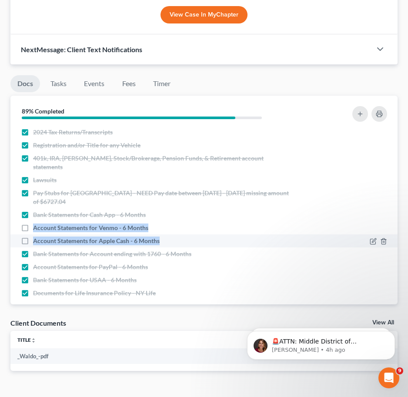
drag, startPoint x: 33, startPoint y: 197, endPoint x: 159, endPoint y: 212, distance: 127.2
click at [159, 212] on ul "Proof of ID (Driver's License) Proof of Social Security Number Credit Counselin…" at bounding box center [203, 164] width 373 height 270
copy ul "Account Statements for Venmo - 6 Months Account Statements for Apple Cash - 6 M…"
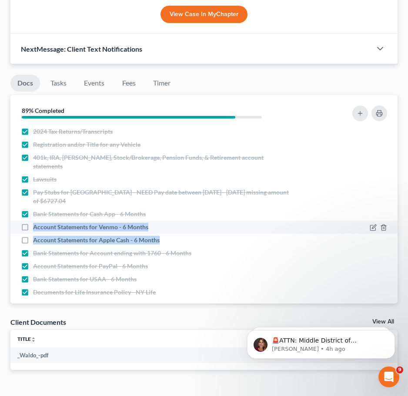
copy ul "Account Statements for Venmo - 6 Months Account Statements for Apple Cash - 6 M…"
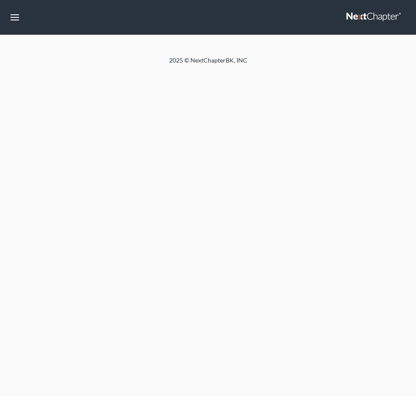
select select "4"
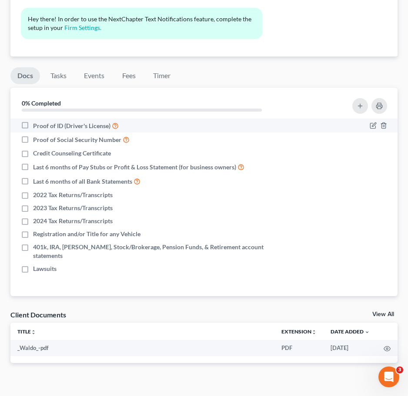
click at [33, 128] on label "Proof of ID (Driver's License)" at bounding box center [76, 126] width 86 height 10
click at [36, 126] on input "Proof of ID (Driver's License)" at bounding box center [39, 124] width 6 height 6
checkbox input "true"
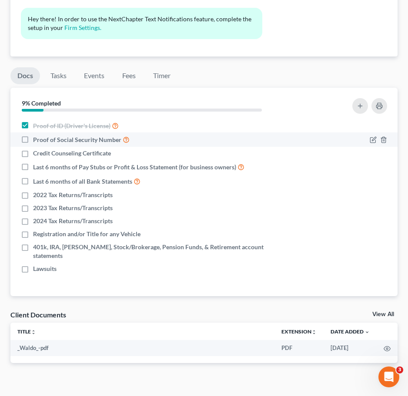
click at [33, 139] on label "Proof of Social Security Number" at bounding box center [81, 140] width 96 height 10
click at [36, 139] on input "Proof of Social Security Number" at bounding box center [39, 138] width 6 height 6
checkbox input "true"
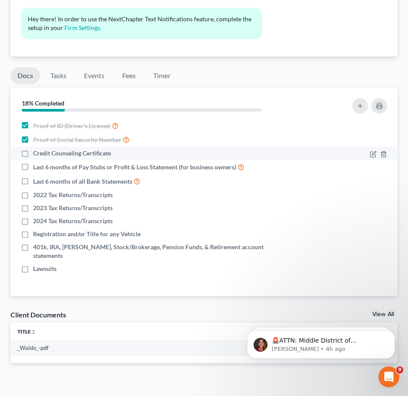
drag, startPoint x: 25, startPoint y: 159, endPoint x: 30, endPoint y: 159, distance: 4.8
click at [33, 158] on label "Credit Counseling Certificate" at bounding box center [72, 153] width 78 height 9
click at [33, 154] on label "Credit Counseling Certificate" at bounding box center [72, 153] width 78 height 9
click at [36, 154] on input "Credit Counseling Certificate" at bounding box center [39, 152] width 6 height 6
checkbox input "true"
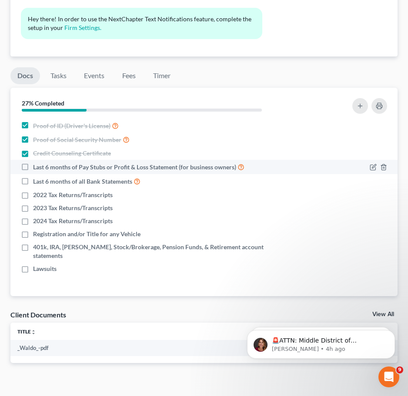
click at [33, 166] on label "Last 6 months of Pay Stubs or Profit & Loss Statement (for business owners)" at bounding box center [138, 167] width 211 height 10
click at [36, 166] on input "Last 6 months of Pay Stubs or Profit & Loss Statement (for business owners)" at bounding box center [39, 165] width 6 height 6
click at [18, 163] on div "Last 6 months of Pay Stubs or Profit & Loss Statement (for business owners)" at bounding box center [157, 167] width 281 height 10
click at [33, 169] on label "Last 6 months of Pay Stubs or Profit & Loss Statement (for business owners)" at bounding box center [138, 167] width 211 height 10
click at [36, 168] on input "Last 6 months of Pay Stubs or Profit & Loss Statement (for business owners)" at bounding box center [39, 165] width 6 height 6
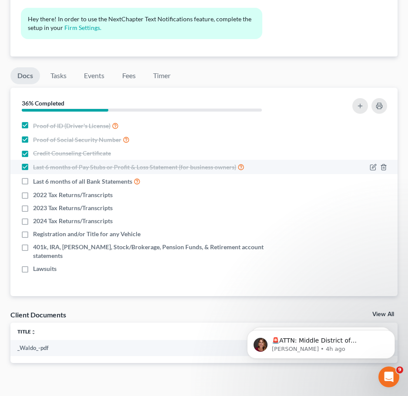
checkbox input "false"
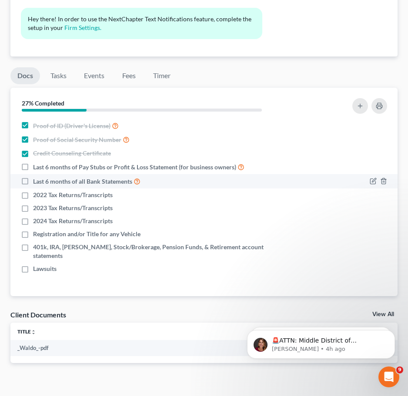
drag, startPoint x: 22, startPoint y: 181, endPoint x: 33, endPoint y: 181, distance: 11.7
click at [33, 181] on label "Last 6 months of all Bank Statements" at bounding box center [86, 181] width 107 height 10
click at [36, 181] on input "Last 6 months of all Bank Statements" at bounding box center [39, 179] width 6 height 6
checkbox input "true"
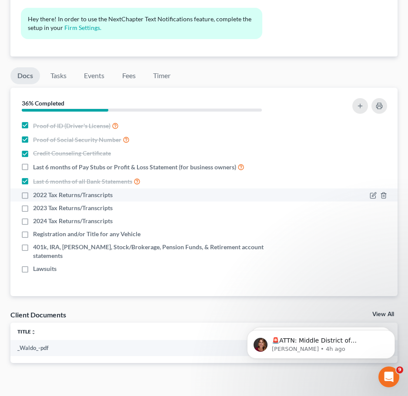
click at [33, 197] on label "2022 Tax Returns/Transcripts" at bounding box center [73, 195] width 80 height 9
click at [36, 196] on input "2022 Tax Returns/Transcripts" at bounding box center [39, 194] width 6 height 6
checkbox input "true"
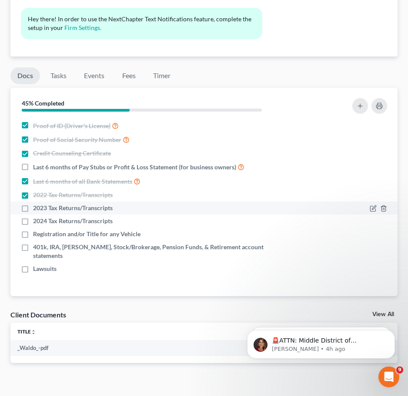
click at [33, 206] on label "2023 Tax Returns/Transcripts" at bounding box center [73, 208] width 80 height 9
click at [36, 206] on input "2023 Tax Returns/Transcripts" at bounding box center [39, 207] width 6 height 6
checkbox input "true"
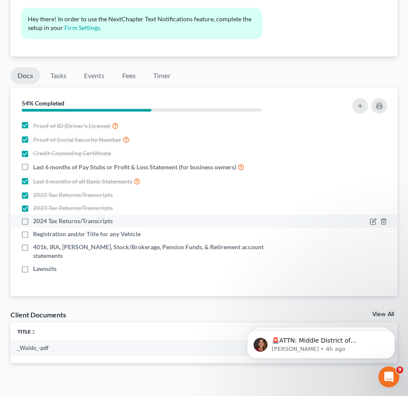
click at [33, 219] on label "2024 Tax Returns/Transcripts" at bounding box center [73, 221] width 80 height 9
click at [36, 219] on input "2024 Tax Returns/Transcripts" at bounding box center [39, 220] width 6 height 6
checkbox input "true"
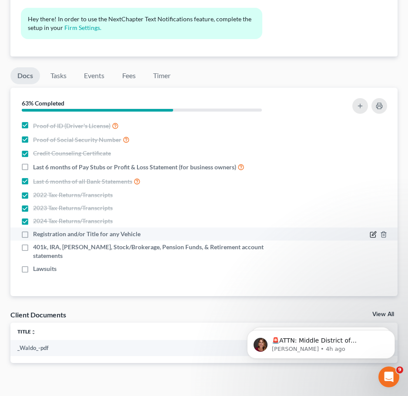
click at [375, 237] on icon "button" at bounding box center [372, 234] width 5 height 5
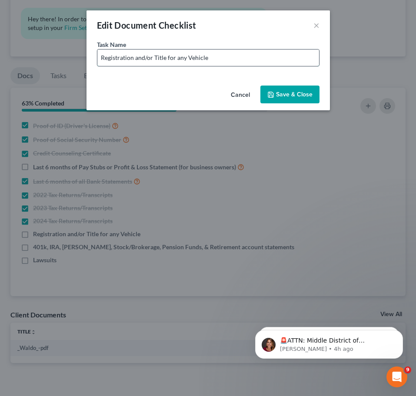
drag, startPoint x: 176, startPoint y: 60, endPoint x: 280, endPoint y: 61, distance: 104.3
click at [278, 60] on input "Registration and/or Title for any Vehicle" at bounding box center [208, 58] width 222 height 17
paste input "2014 Kia"
type input "Registration and/or Title for 2014 Kia"
click at [297, 97] on button "Save & Close" at bounding box center [289, 95] width 59 height 18
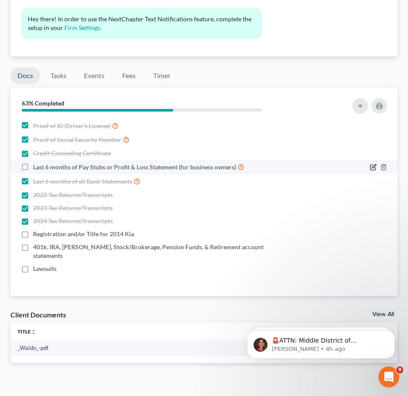
click at [371, 168] on icon "button" at bounding box center [373, 166] width 4 height 4
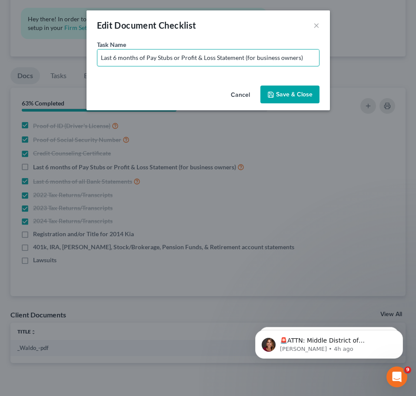
drag, startPoint x: 172, startPoint y: 58, endPoint x: 419, endPoint y: 87, distance: 248.1
click at [240, 53] on input "Last 6 months of Pay Stubs - NEED Check Date:" at bounding box center [208, 58] width 222 height 17
type input "Last 6 months of Pay Stubs - NEED Check Date: [DATE] and [DATE]"
click at [295, 90] on button "Save & Close" at bounding box center [289, 95] width 59 height 18
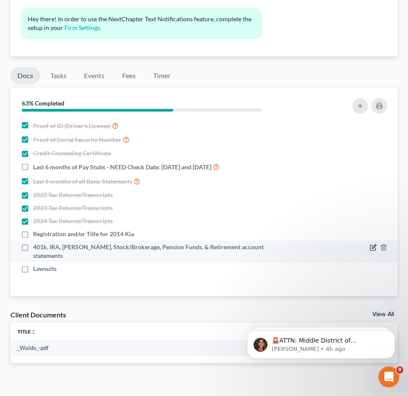
click at [374, 245] on icon "button" at bounding box center [372, 247] width 7 height 7
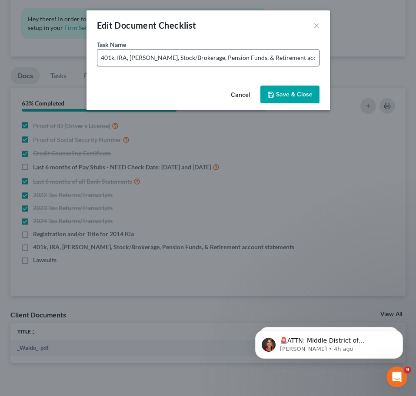
drag, startPoint x: 160, startPoint y: 58, endPoint x: 170, endPoint y: 60, distance: 10.7
click at [159, 58] on input "401k, IRA, [PERSON_NAME], Stock/Brokerage, Pension Funds, & Retirement account …" at bounding box center [208, 58] width 222 height 17
type input "401k, IRA, [PERSON_NAME], CDs, Stock/Brokerage, Pension Funds, & Retirement acc…"
click at [291, 92] on button "Save & Close" at bounding box center [289, 95] width 59 height 18
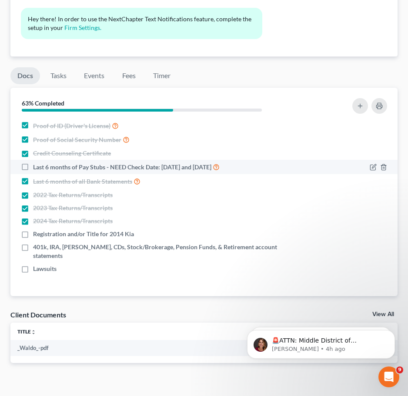
drag, startPoint x: 33, startPoint y: 168, endPoint x: 238, endPoint y: 169, distance: 204.6
click at [211, 169] on span "Last 6 months of Pay Stubs - NEED Check Date: [DATE] and [DATE]" at bounding box center [122, 167] width 178 height 9
copy span "Last 6 months of Pay Stubs - NEED Check Date: [DATE] and [DATE]"
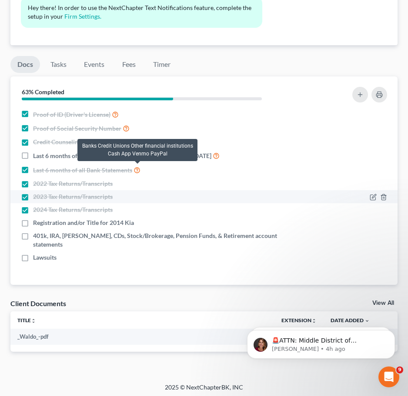
scroll to position [623, 0]
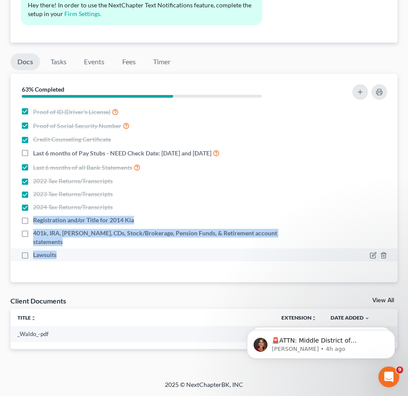
drag, startPoint x: 33, startPoint y: 219, endPoint x: 83, endPoint y: 245, distance: 55.8
click at [83, 245] on ul "Proof of ID (Driver's License) Proof of Social Security Number Credit Counselin…" at bounding box center [203, 183] width 373 height 157
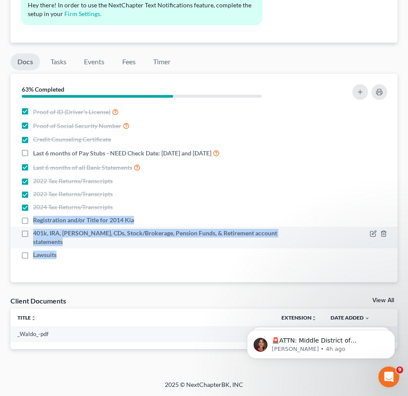
copy ul "Registration and/or Title for 2014 Kia 401k, IRA, [PERSON_NAME], CDs, Stock/Bro…"
